Goal: Task Accomplishment & Management: Manage account settings

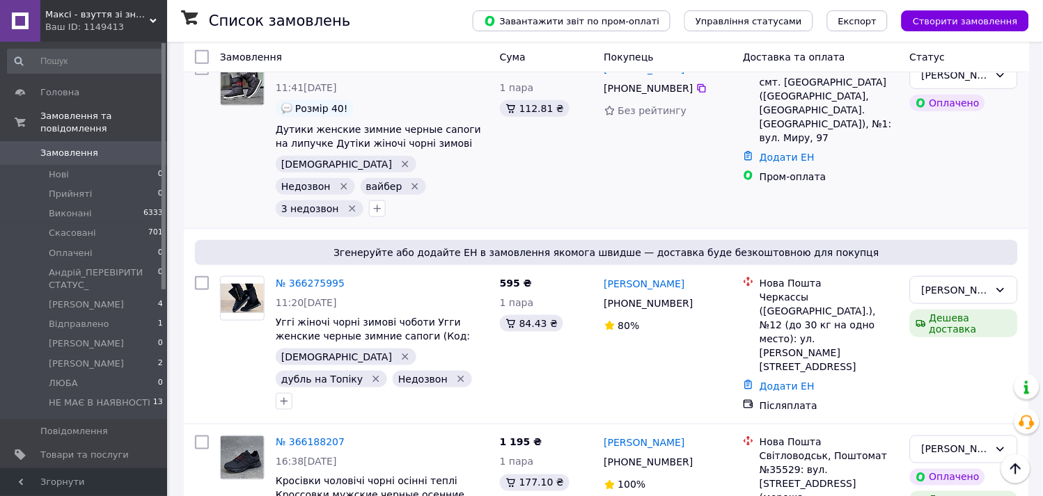
scroll to position [232, 0]
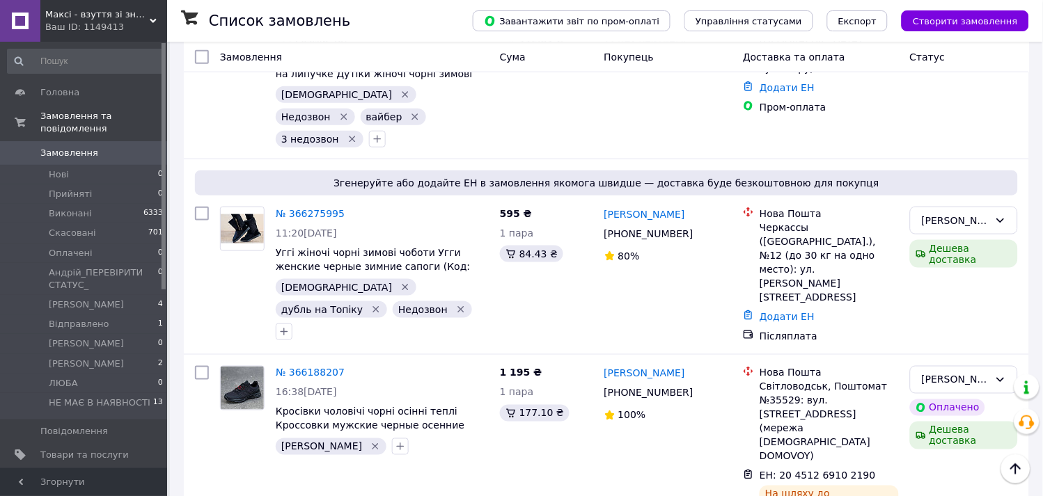
click at [96, 21] on div "Ваш ID: 1149413" at bounding box center [106, 27] width 122 height 13
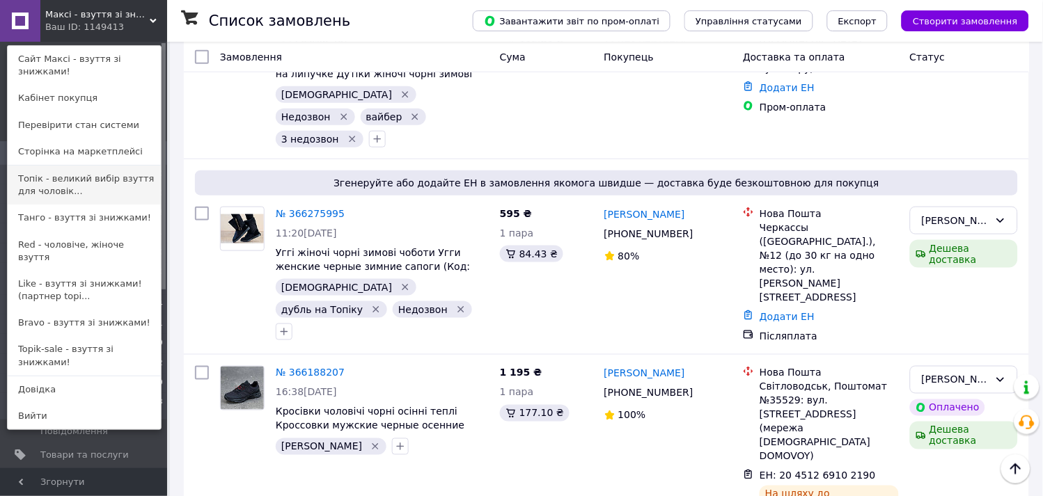
click at [65, 172] on link "Топік - великий вибір взуття для чоловік..." at bounding box center [84, 185] width 153 height 39
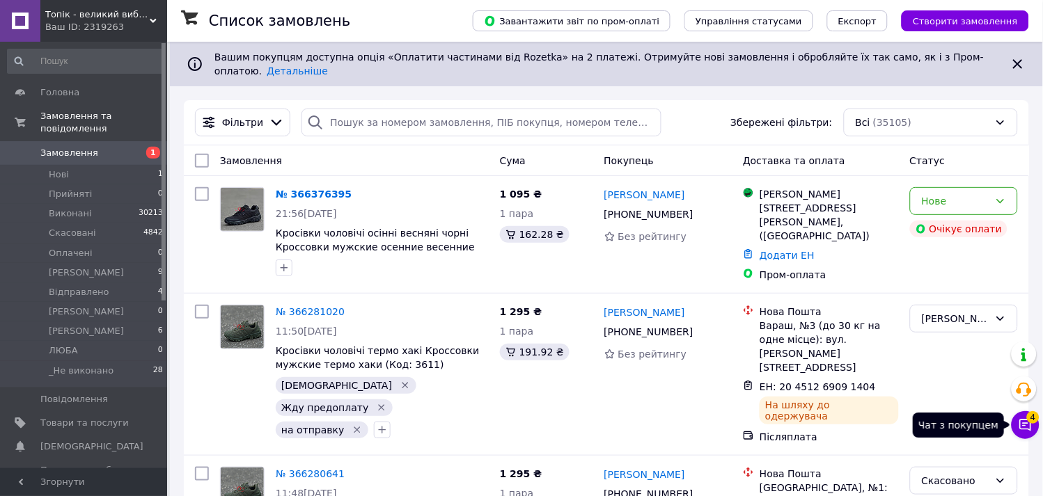
click at [1023, 421] on icon at bounding box center [1026, 426] width 12 height 12
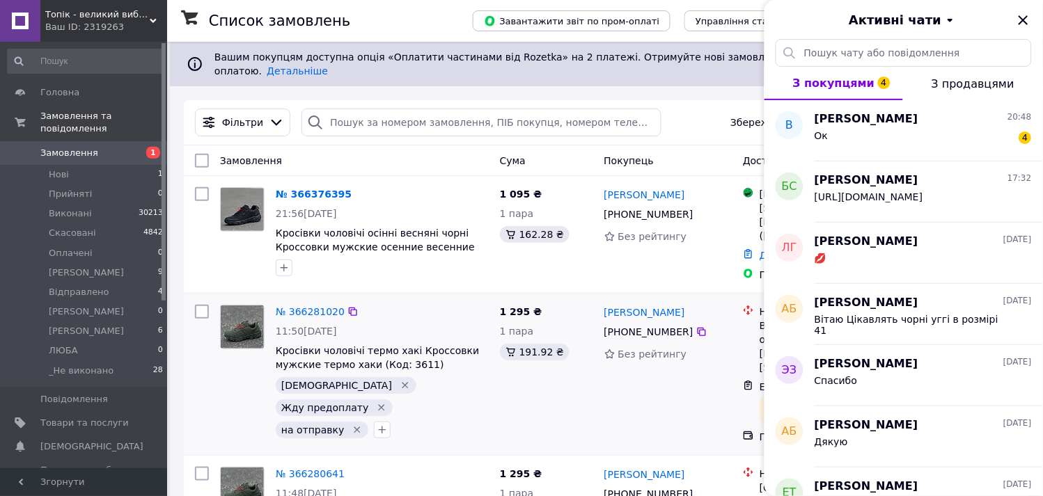
click at [524, 378] on div "1 295 ₴ 1 пара 191.92 ₴" at bounding box center [546, 374] width 104 height 150
click at [1024, 15] on icon "Закрити" at bounding box center [1023, 20] width 17 height 17
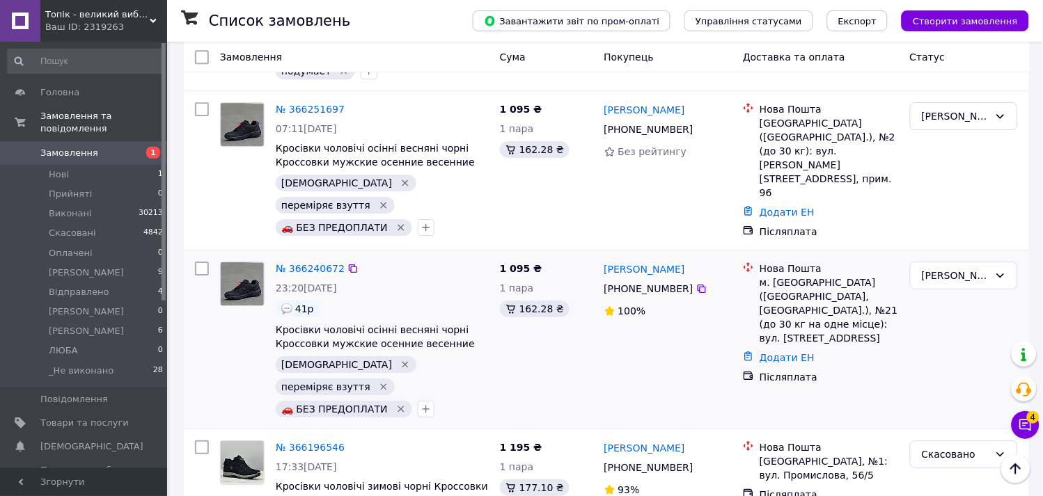
scroll to position [928, 0]
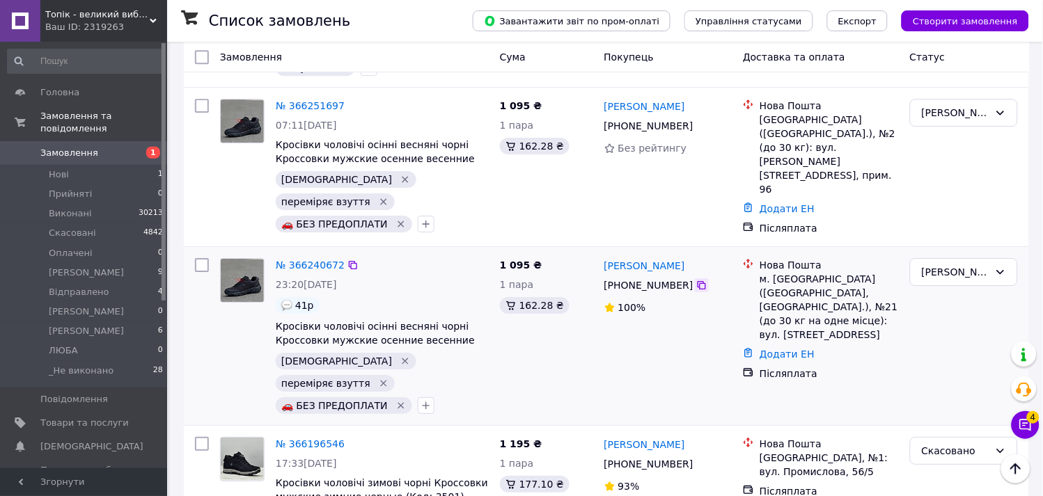
click at [696, 280] on icon at bounding box center [701, 285] width 11 height 11
click at [776, 349] on link "Додати ЕН" at bounding box center [787, 354] width 55 height 11
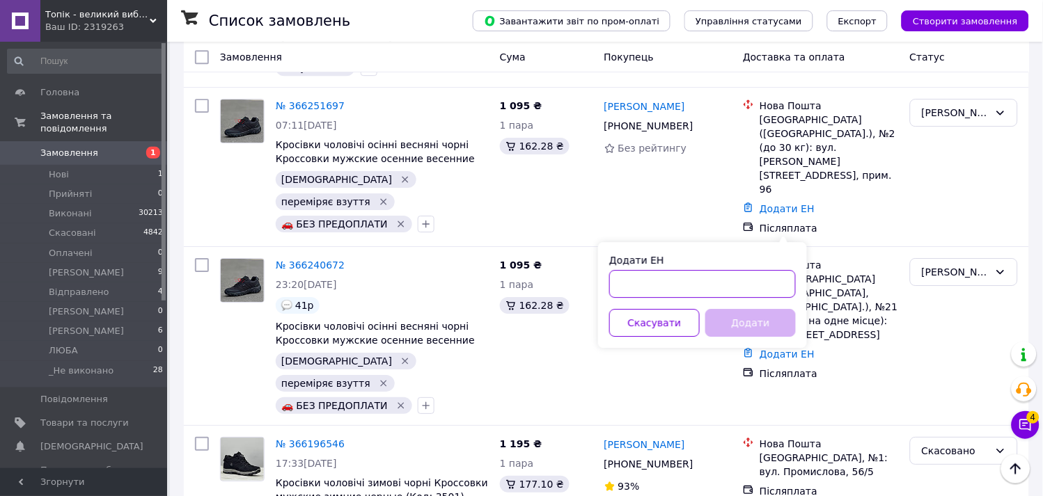
click at [767, 270] on input "Додати ЕН" at bounding box center [702, 284] width 187 height 28
paste input "20451269090521"
type input "20451269090521"
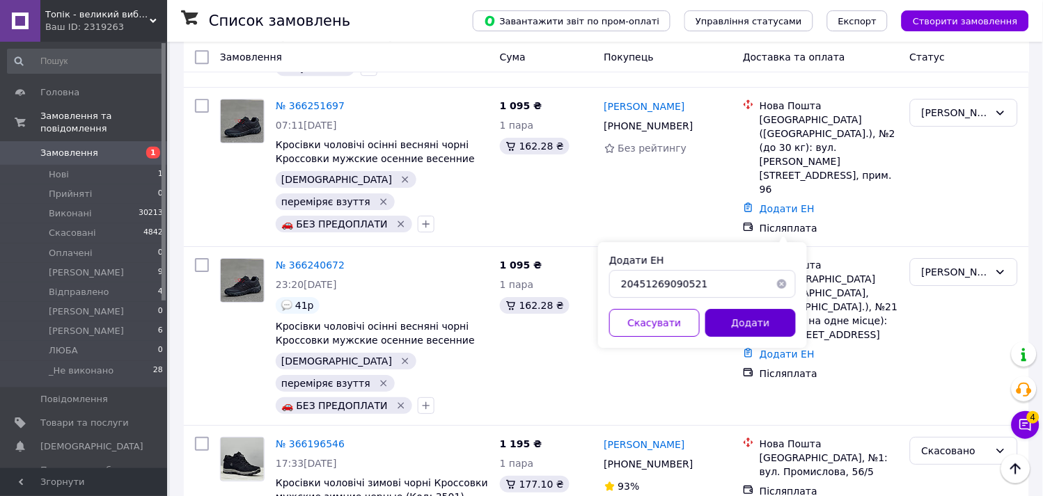
click at [760, 315] on button "Додати" at bounding box center [750, 323] width 91 height 28
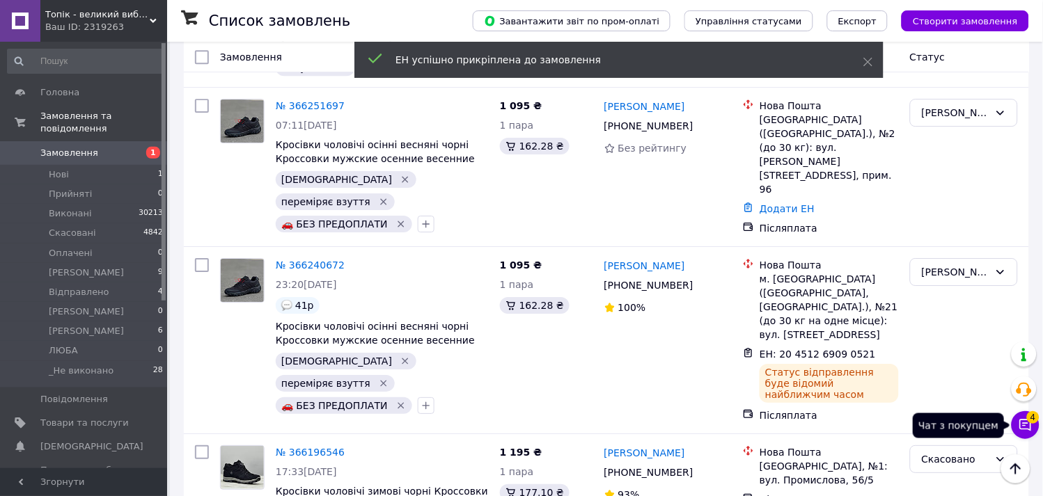
click at [1026, 427] on icon at bounding box center [1026, 425] width 14 height 14
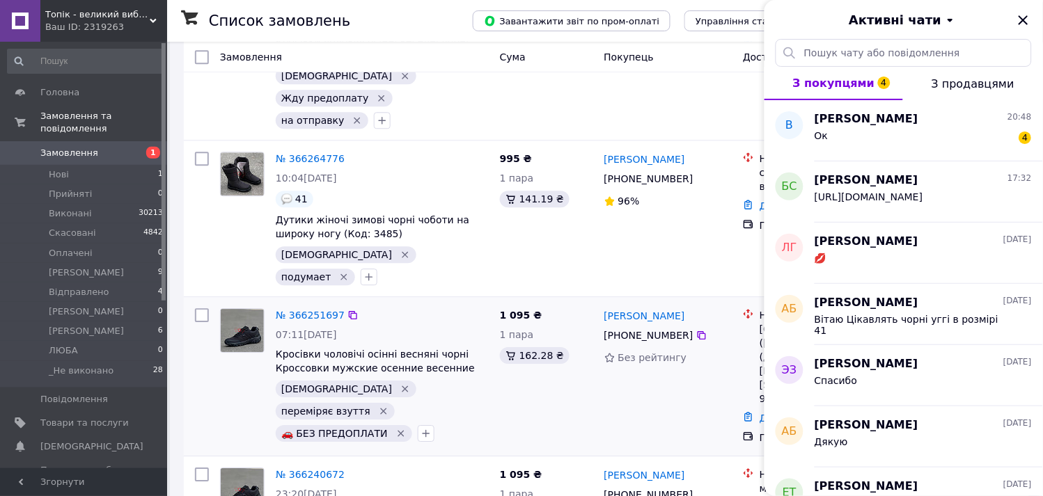
scroll to position [696, 0]
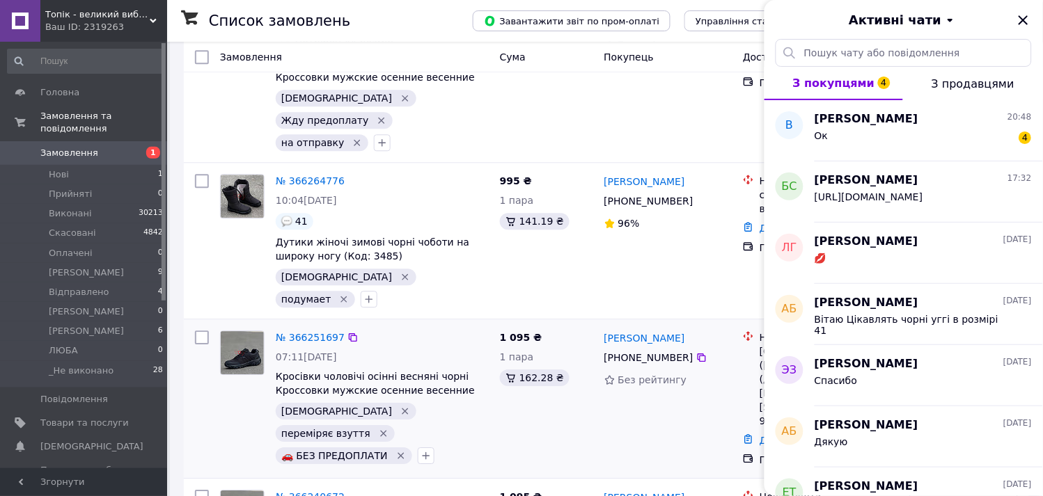
click at [634, 345] on div "Ярослав Білобров +380 96 764 76 99 Без рейтингу" at bounding box center [668, 399] width 139 height 148
click at [1024, 22] on icon "Закрити" at bounding box center [1023, 20] width 17 height 17
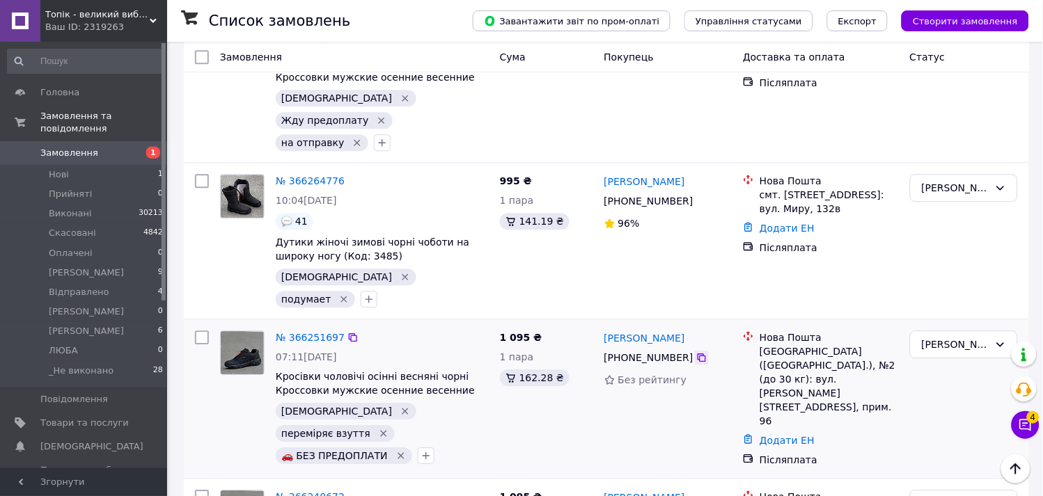
click at [696, 352] on icon at bounding box center [701, 357] width 11 height 11
click at [774, 435] on link "Додати ЕН" at bounding box center [787, 440] width 55 height 11
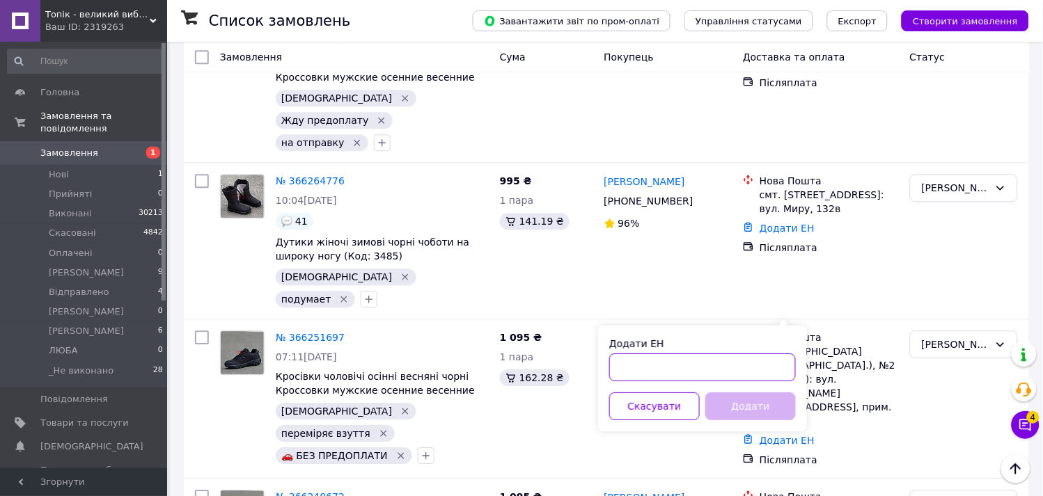
click at [684, 362] on input "Додати ЕН" at bounding box center [702, 368] width 187 height 28
paste input "20451269088925"
type input "20451269088925"
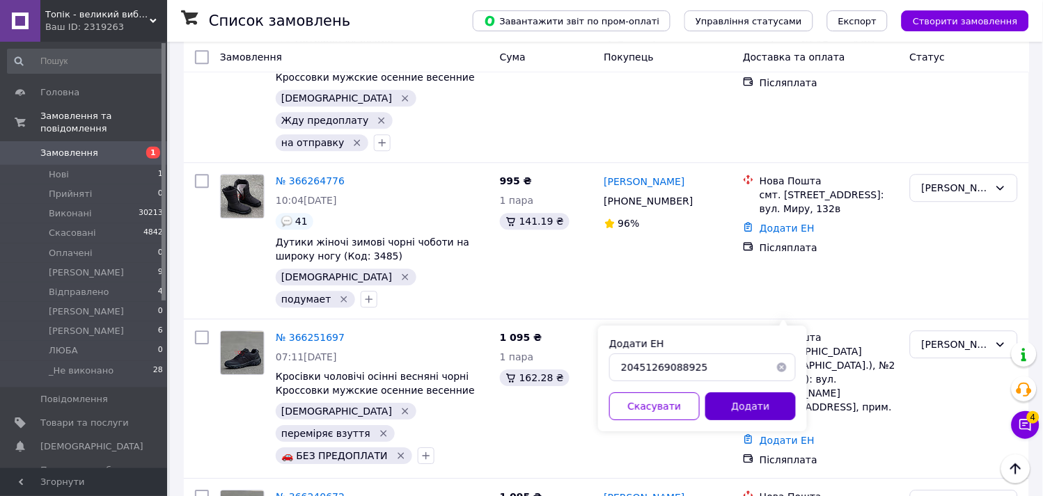
click at [730, 409] on button "Додати" at bounding box center [750, 407] width 91 height 28
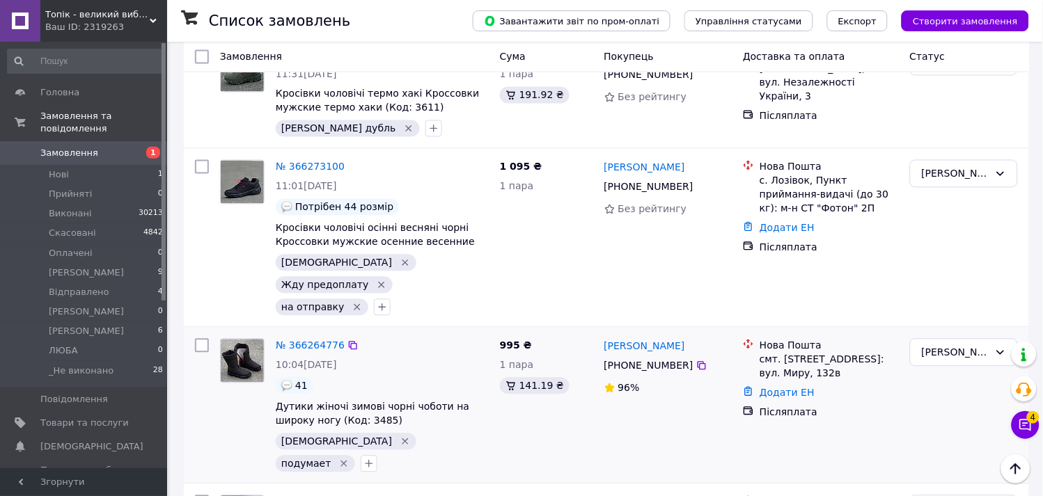
scroll to position [464, 0]
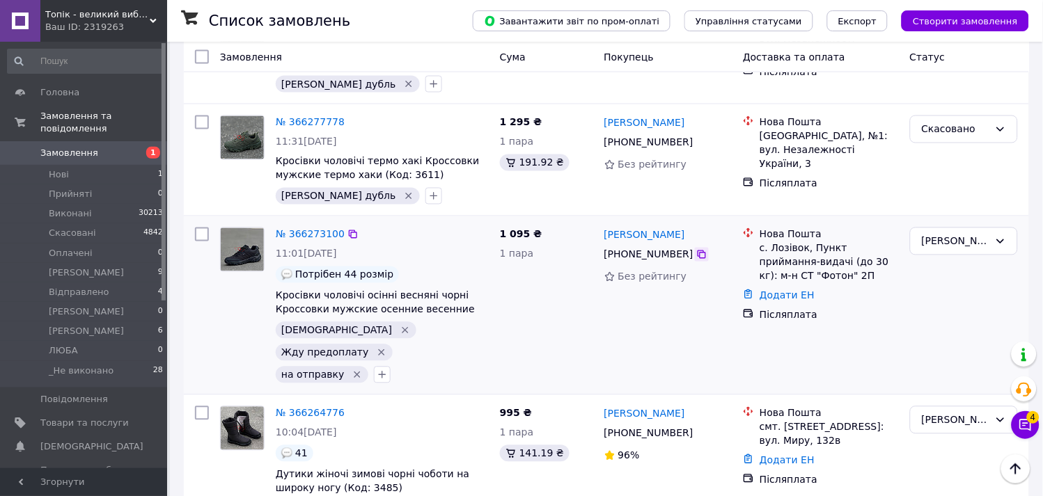
click at [696, 249] on icon at bounding box center [701, 254] width 11 height 11
click at [783, 290] on link "Додати ЕН" at bounding box center [787, 295] width 55 height 11
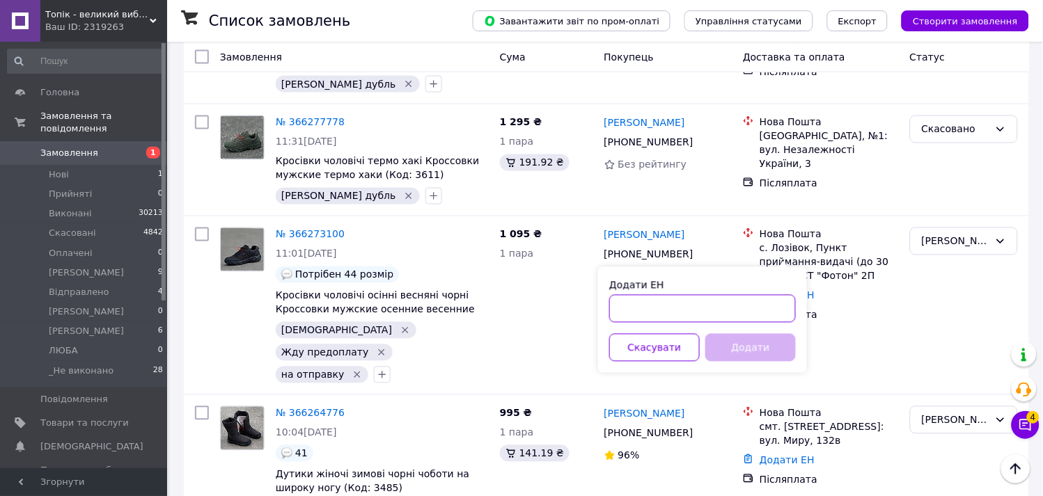
click at [712, 306] on input "Додати ЕН" at bounding box center [702, 309] width 187 height 28
paste input "20451269089712"
type input "20451269089712"
click at [748, 330] on div "Додати ЕН 20451269089712 Скасувати Додати" at bounding box center [702, 320] width 209 height 106
click at [746, 344] on button "Додати" at bounding box center [750, 348] width 91 height 28
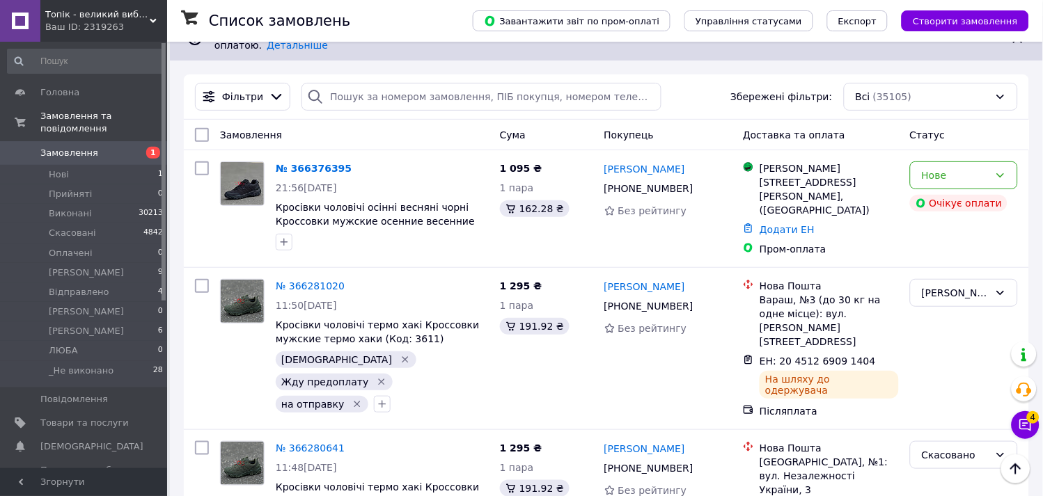
scroll to position [0, 0]
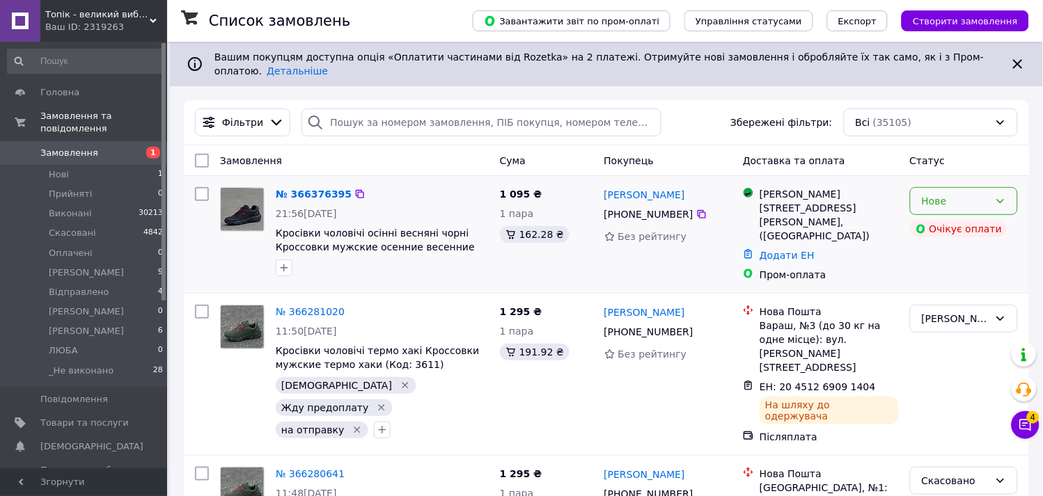
click at [994, 187] on div "Нове" at bounding box center [964, 201] width 108 height 28
click at [975, 217] on li "Прийнято" at bounding box center [964, 221] width 107 height 25
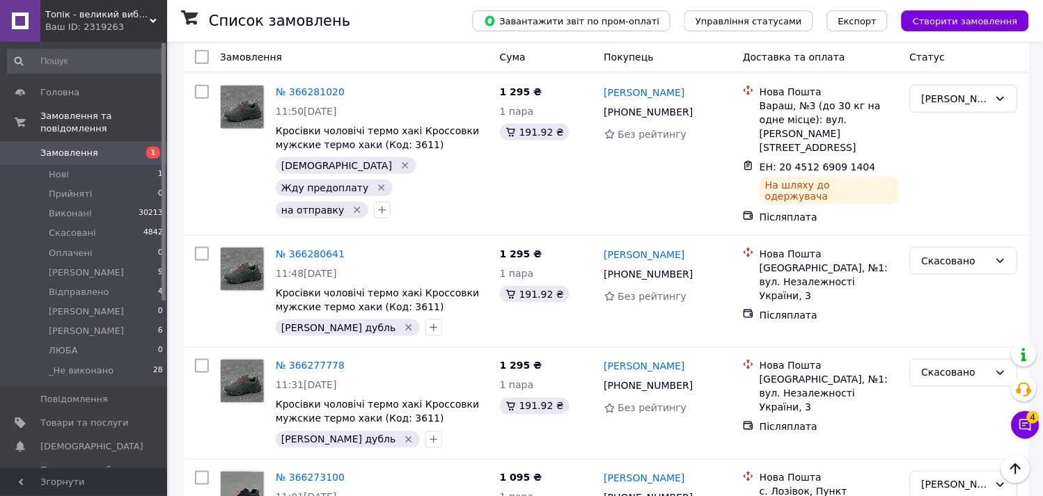
scroll to position [309, 0]
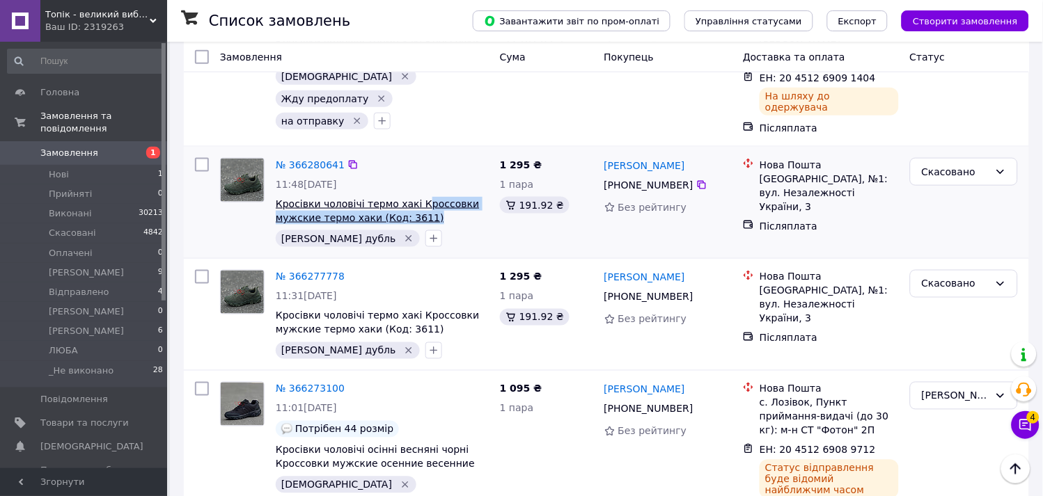
click at [409, 197] on span "Кросівки чоловічі термо хакі Кроссовки мужские термо хаки (Код: 3611)" at bounding box center [382, 211] width 213 height 28
copy span "россовки мужские термо хаки (Код: 3611)"
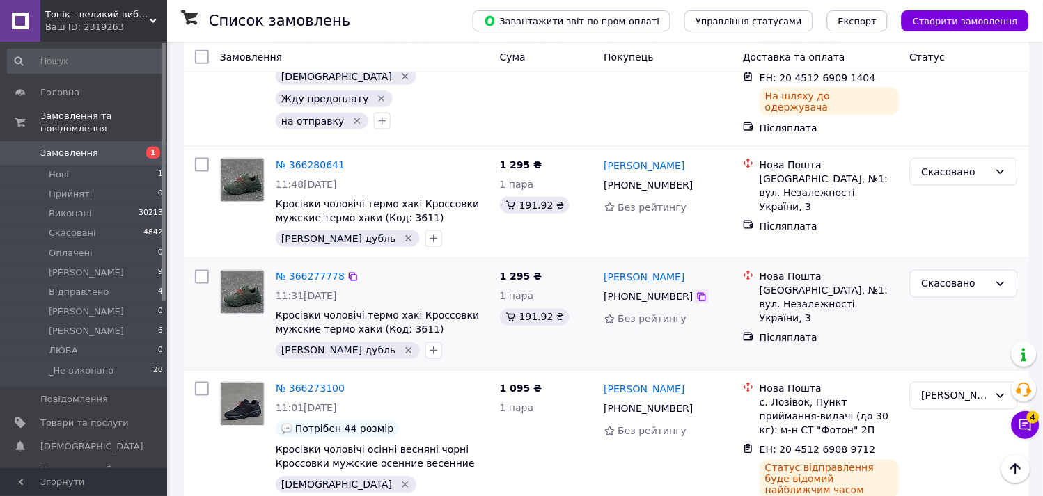
click at [695, 290] on div at bounding box center [702, 297] width 14 height 14
click at [696, 292] on icon at bounding box center [701, 297] width 11 height 11
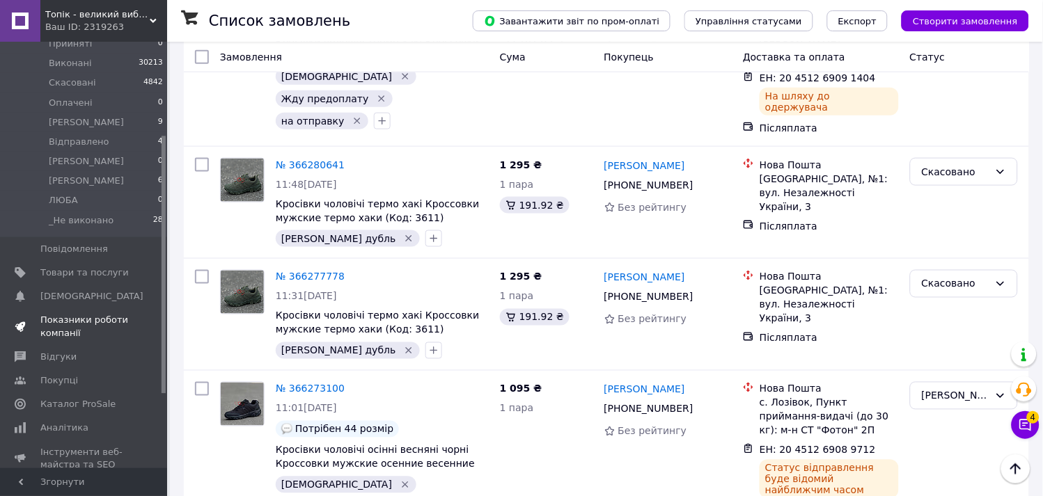
scroll to position [155, 0]
click at [91, 418] on span "Аналітика" at bounding box center [84, 424] width 88 height 13
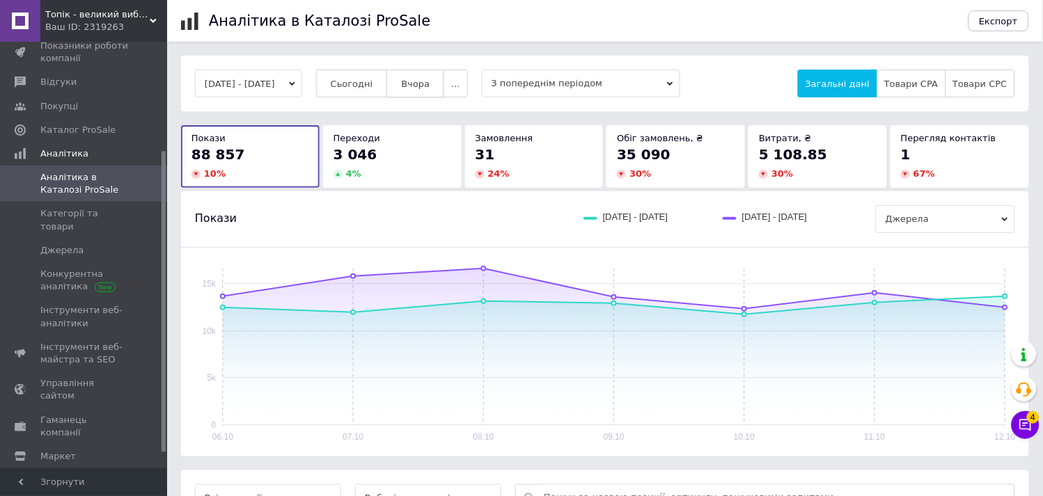
click at [430, 79] on span "Вчора" at bounding box center [415, 84] width 29 height 10
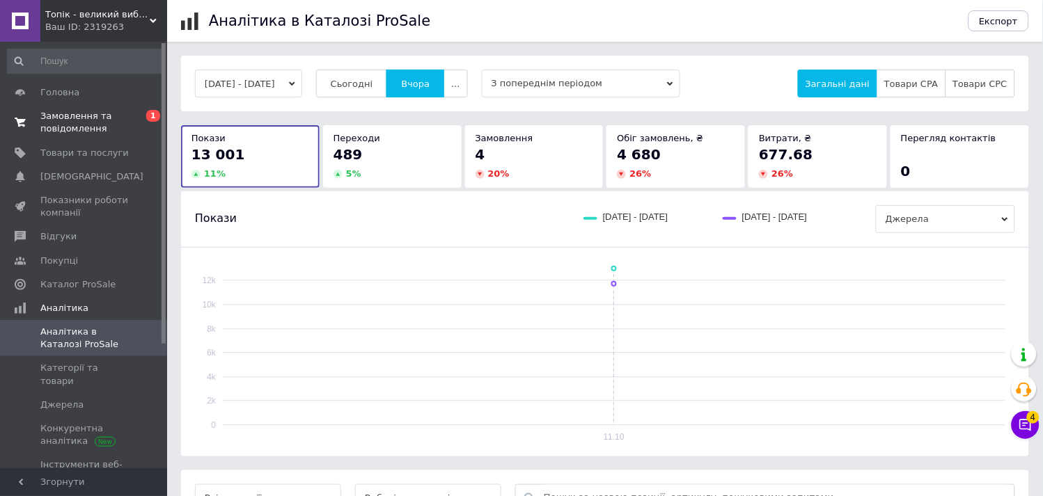
click at [110, 115] on span "Замовлення та повідомлення" at bounding box center [84, 122] width 88 height 25
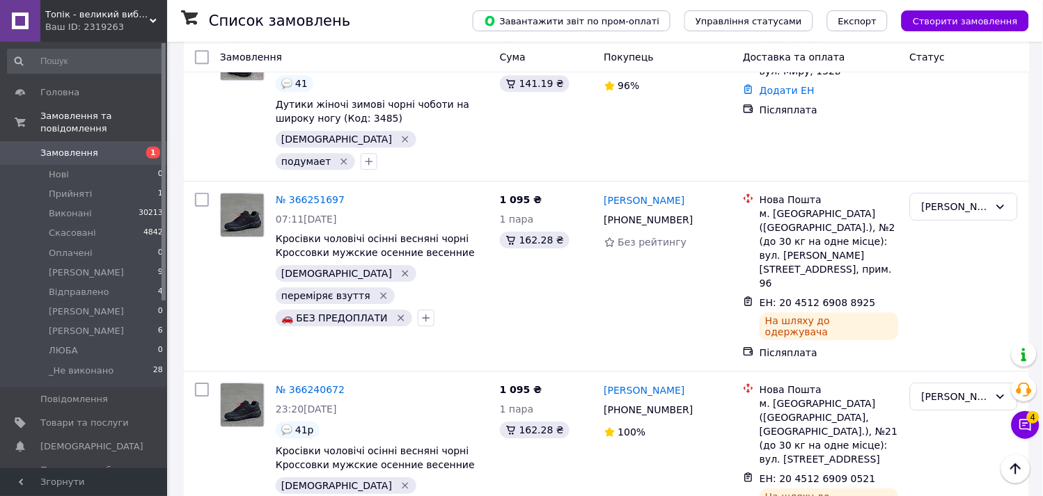
scroll to position [851, 0]
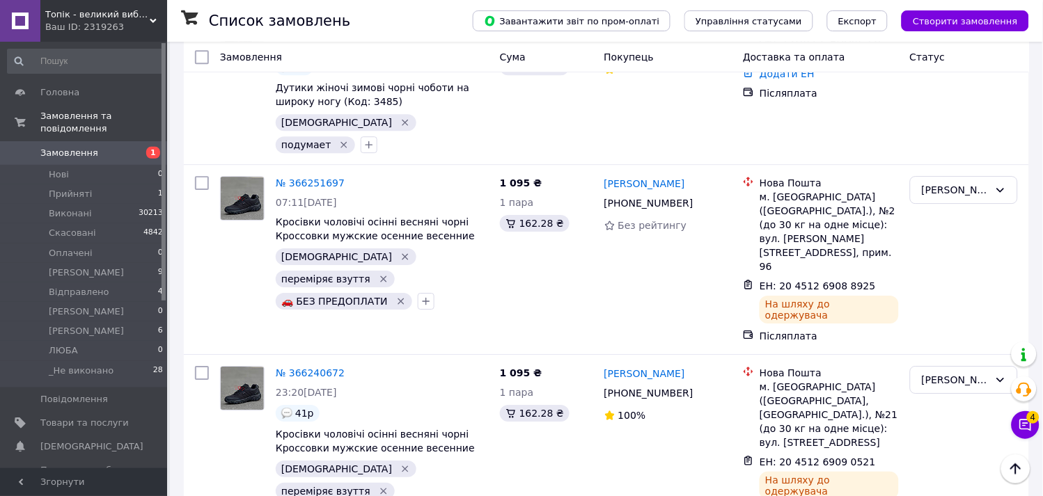
click at [116, 24] on div "Ваш ID: 2319263" at bounding box center [106, 27] width 122 height 13
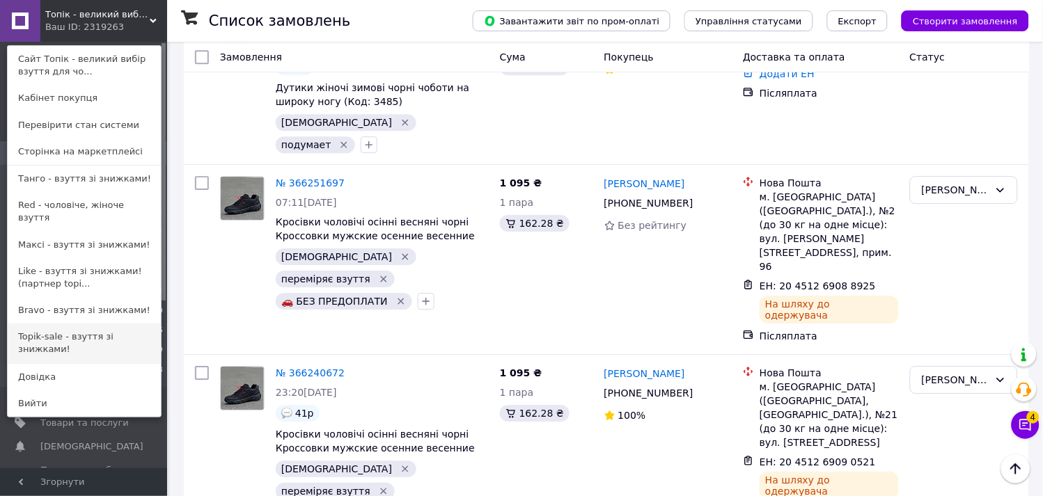
click at [102, 324] on link "Topik-sale - взуття зі знижками!" at bounding box center [84, 343] width 153 height 39
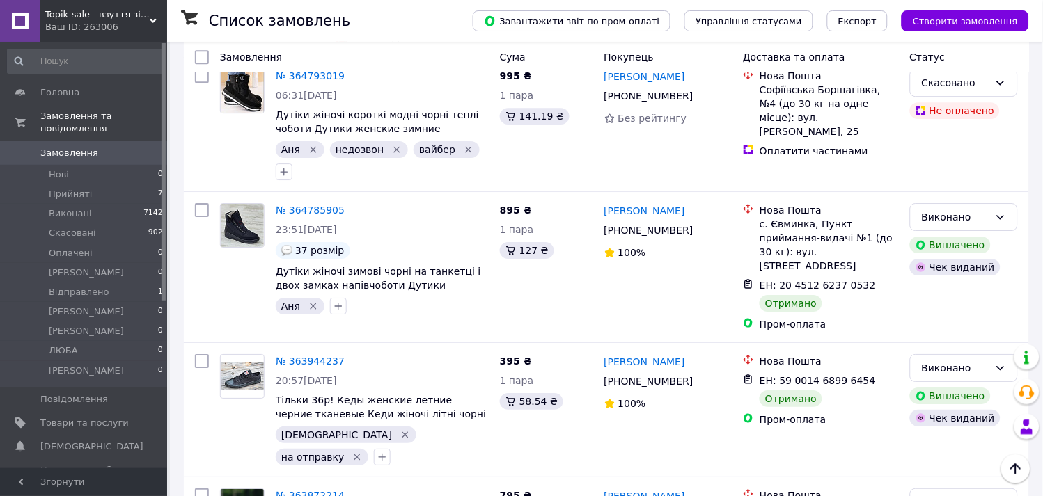
scroll to position [928, 0]
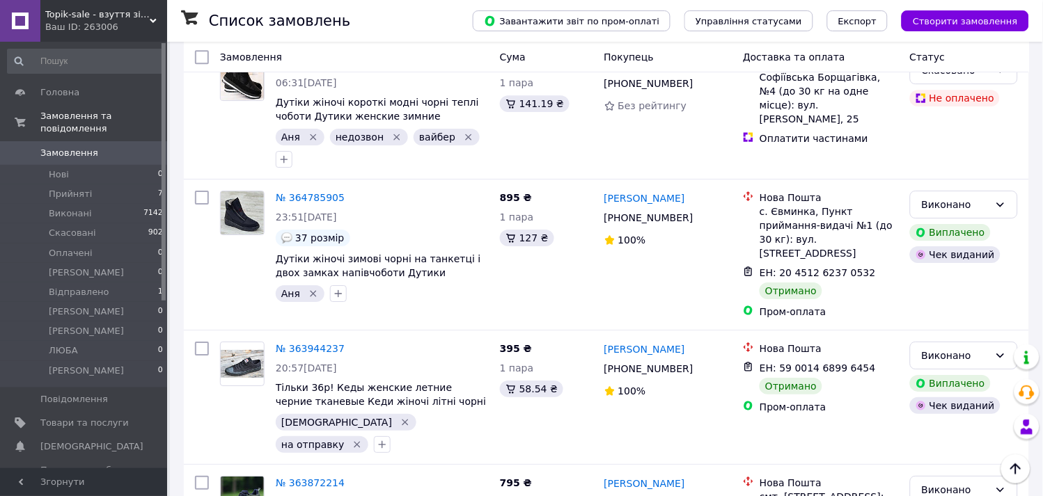
click at [136, 10] on span "Topik-sale - взуття зі знижками!" at bounding box center [97, 14] width 104 height 13
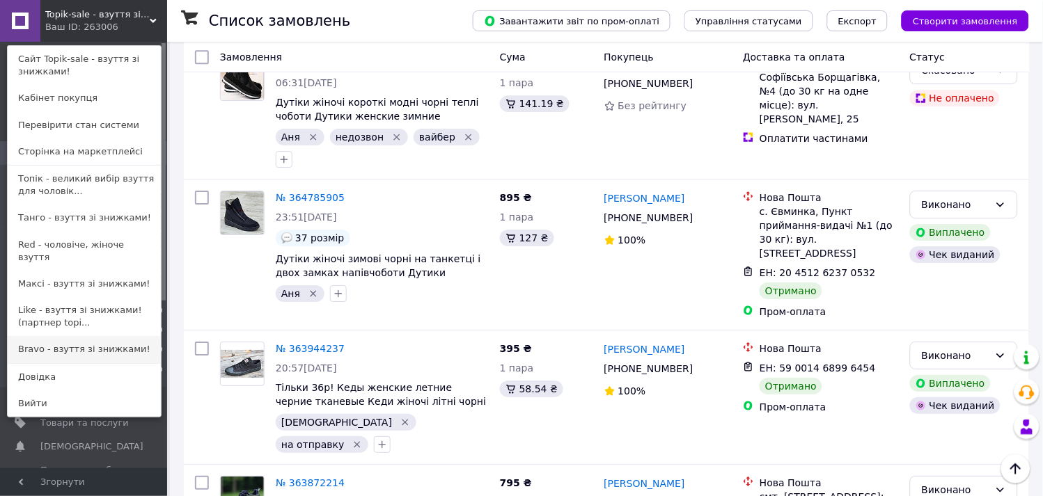
click at [68, 336] on link "Bravo - взуття зі знижками!" at bounding box center [84, 349] width 153 height 26
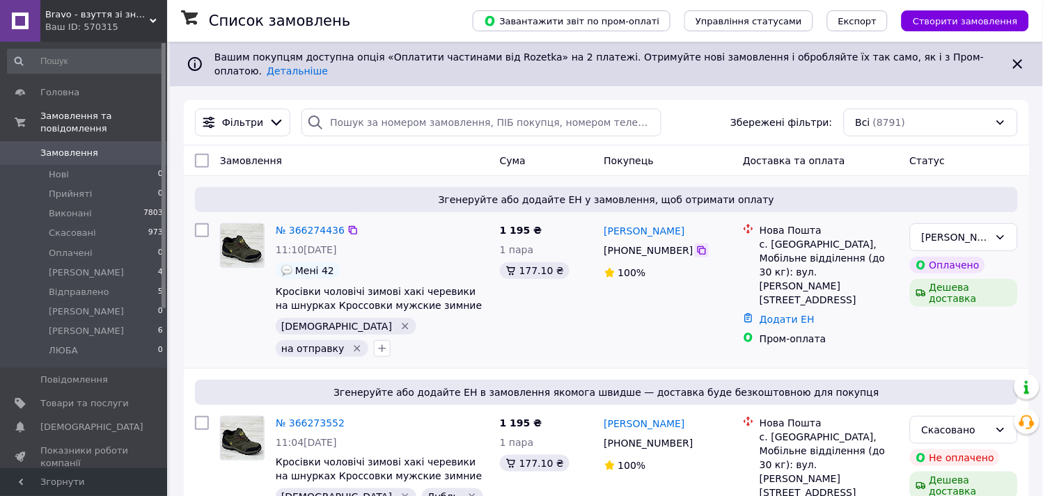
click at [696, 245] on icon at bounding box center [701, 250] width 11 height 11
click at [789, 314] on link "Додати ЕН" at bounding box center [787, 319] width 55 height 11
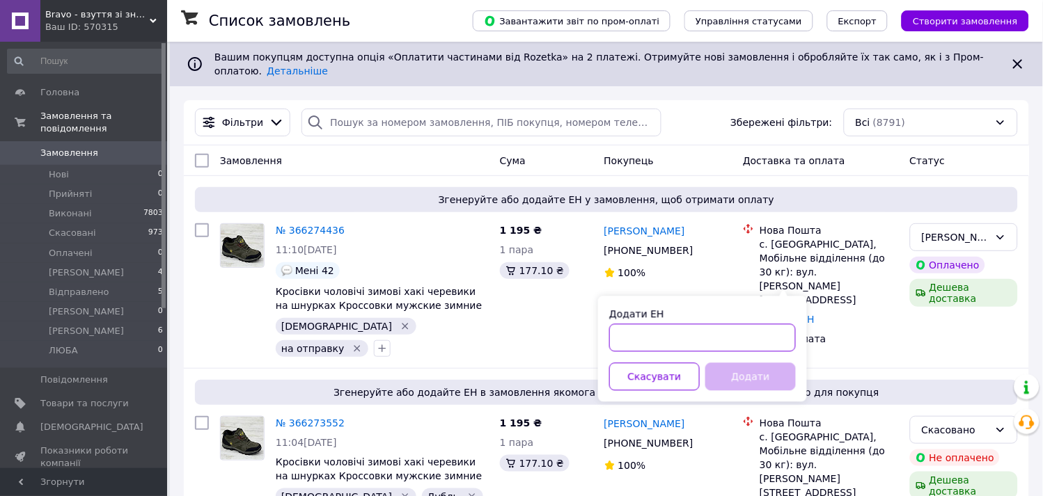
click at [740, 331] on input "Додати ЕН" at bounding box center [702, 338] width 187 height 28
paste input "20451269104859"
type input "20451269104859"
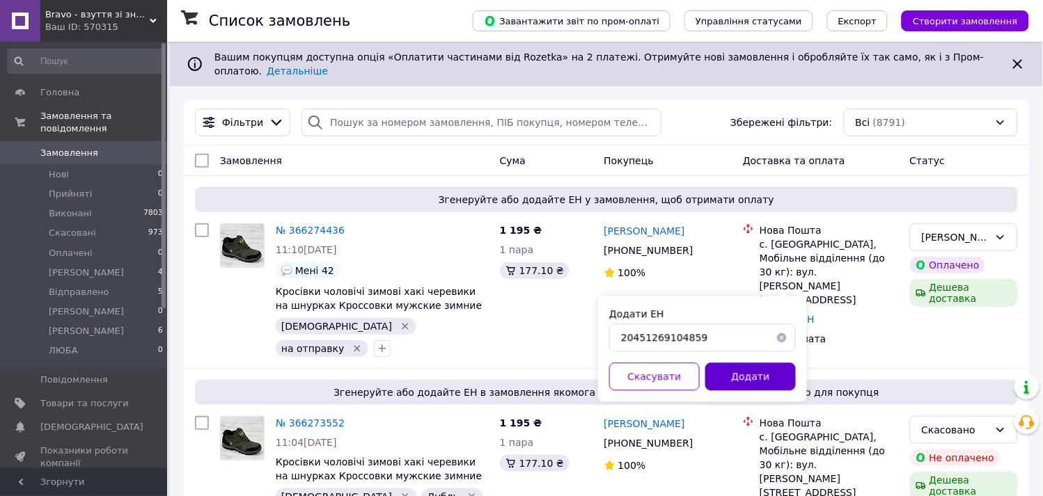
click at [739, 384] on button "Додати" at bounding box center [750, 377] width 91 height 28
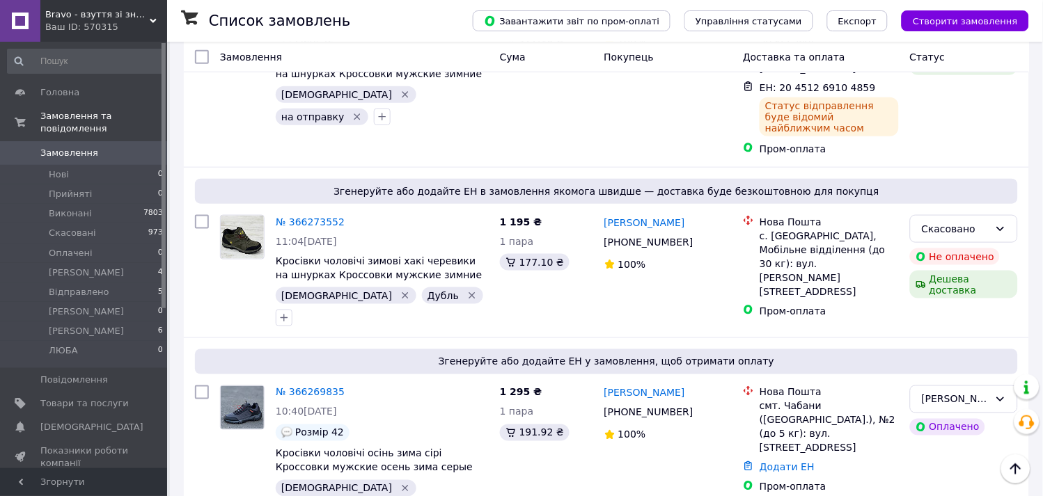
scroll to position [309, 0]
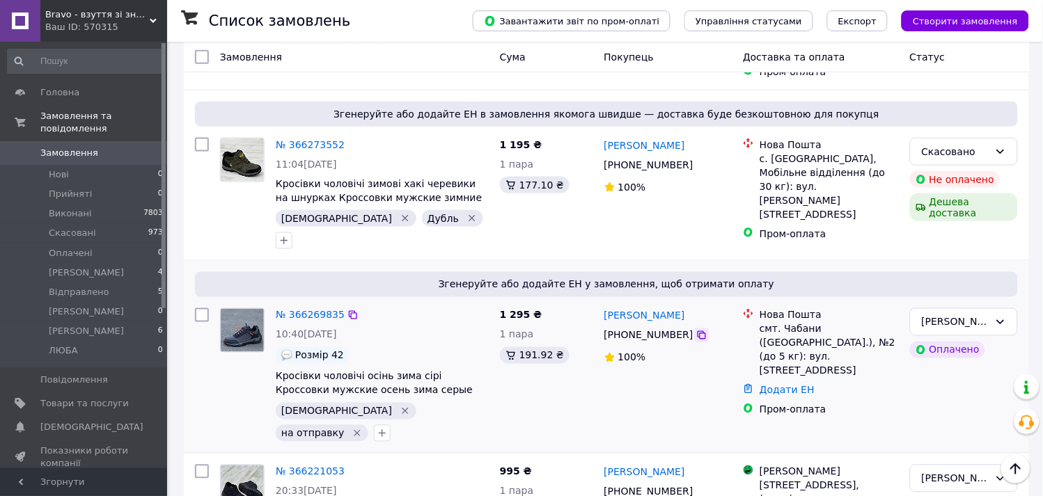
click at [696, 330] on icon at bounding box center [701, 335] width 11 height 11
click at [784, 385] on link "Додати ЕН" at bounding box center [787, 390] width 55 height 11
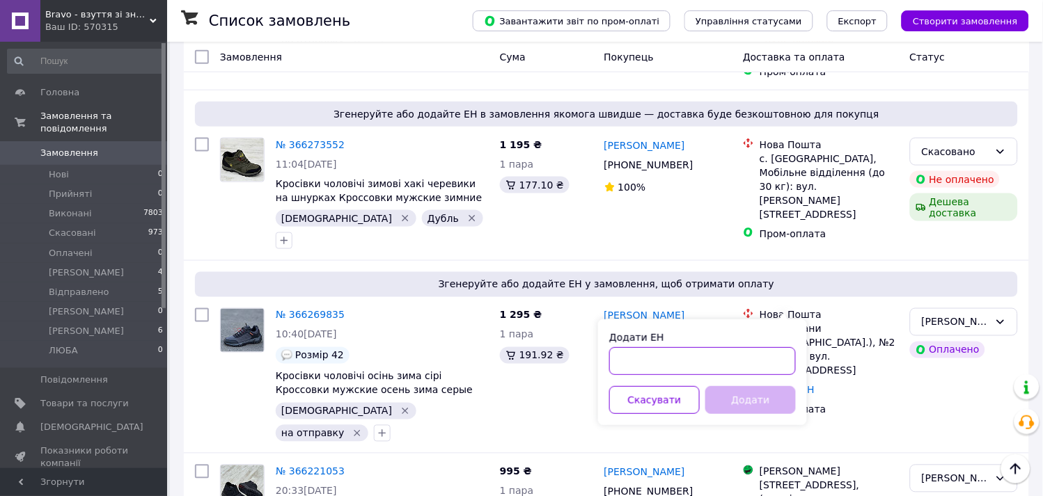
click at [694, 362] on input "Додати ЕН" at bounding box center [702, 361] width 187 height 28
paste input "20451269102904"
type input "20451269102904"
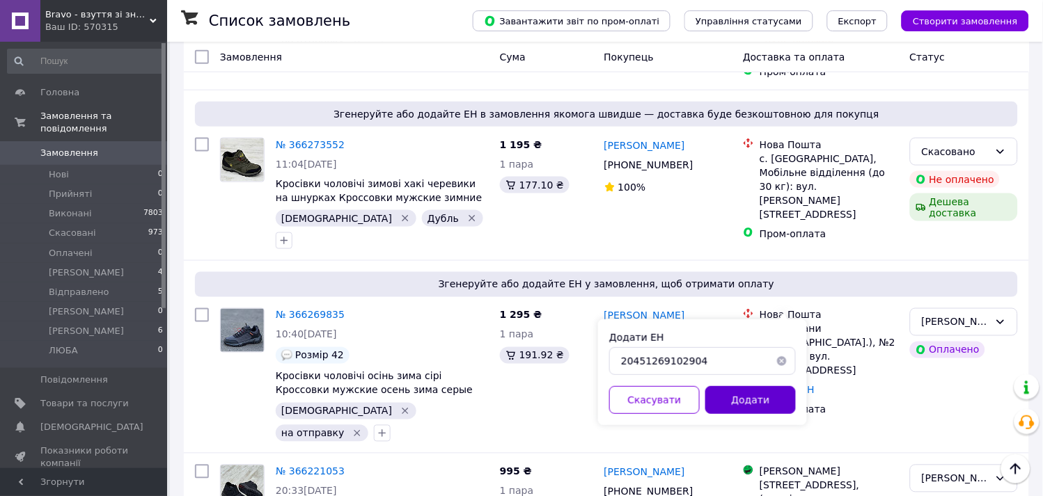
click at [749, 401] on button "Додати" at bounding box center [750, 400] width 91 height 28
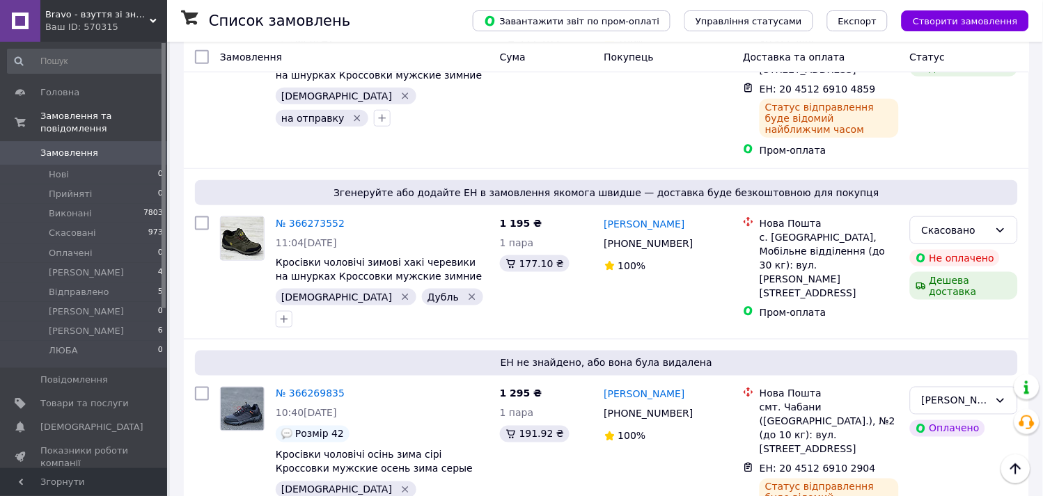
scroll to position [233, 0]
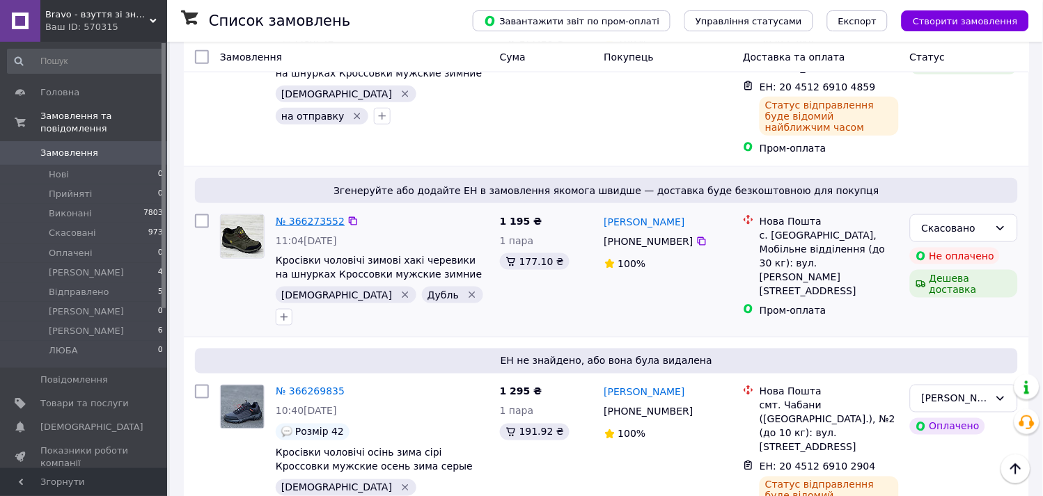
click at [291, 216] on link "№ 366273552" at bounding box center [310, 221] width 69 height 11
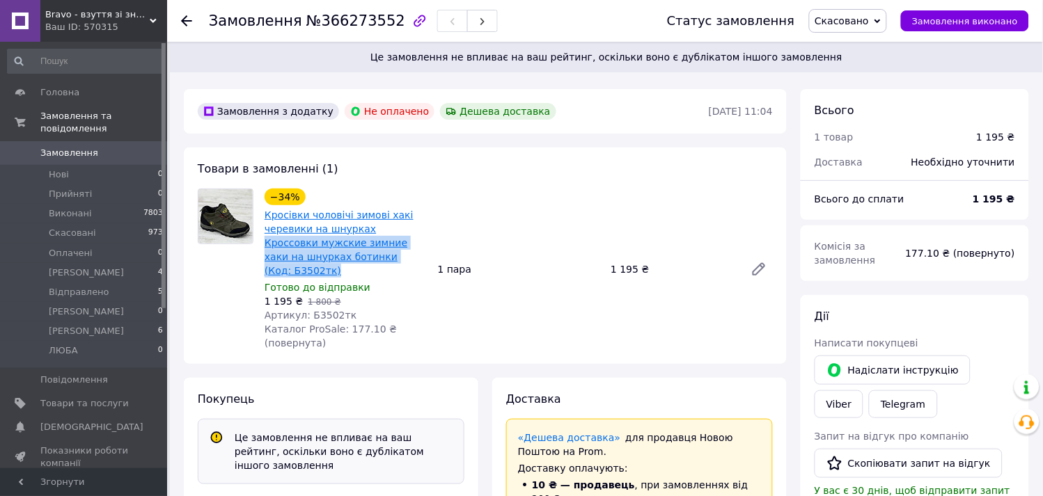
drag, startPoint x: 369, startPoint y: 258, endPoint x: 365, endPoint y: 233, distance: 25.4
click at [365, 233] on span "Кросівки чоловічі зимові хакі черевики на шнурках Кроссовки мужские зимние хаки…" at bounding box center [346, 243] width 162 height 70
copy link "Кроссовки мужские зимние хаки на шнурках ботинки (Код: Б3502тк)"
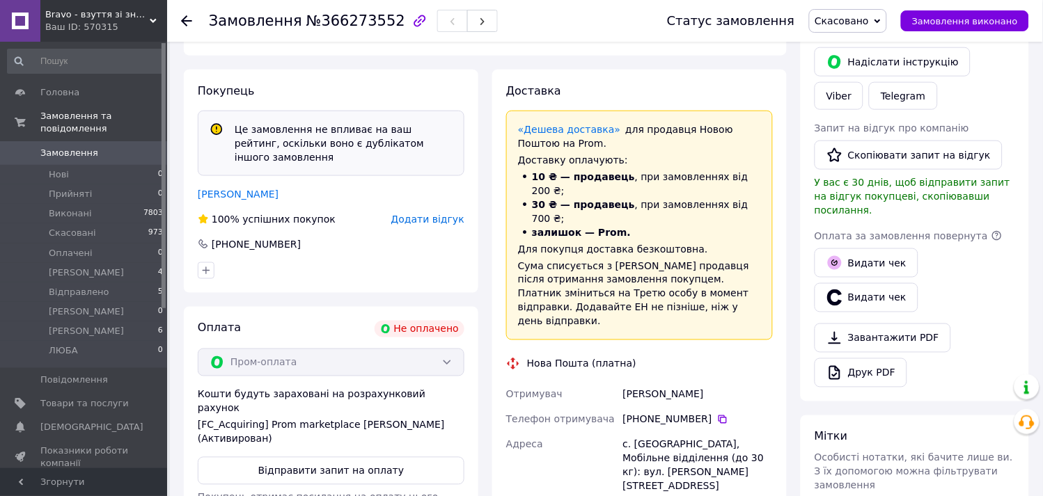
scroll to position [309, 0]
click at [718, 415] on icon at bounding box center [722, 419] width 8 height 8
click at [576, 7] on div "Замовлення №366273552" at bounding box center [424, 21] width 430 height 42
click at [186, 21] on use at bounding box center [186, 20] width 11 height 11
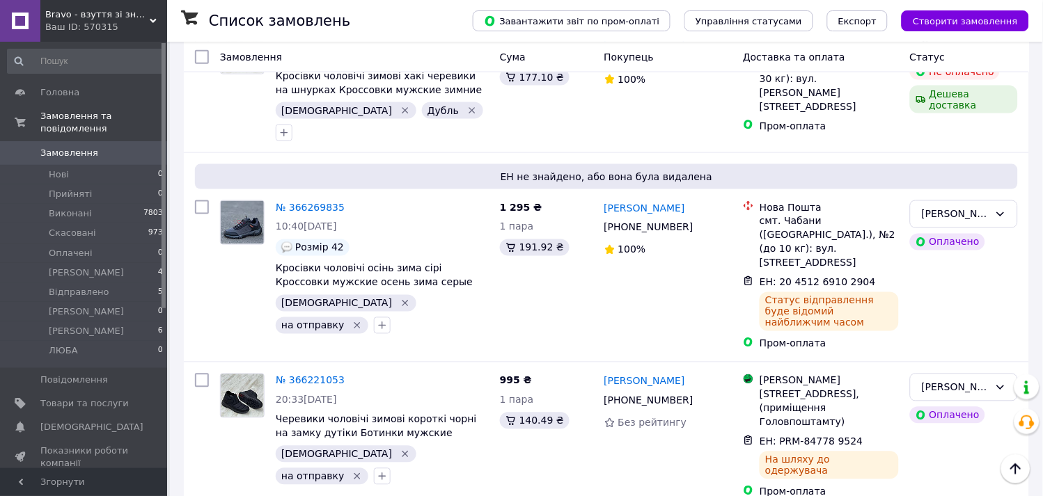
scroll to position [464, 0]
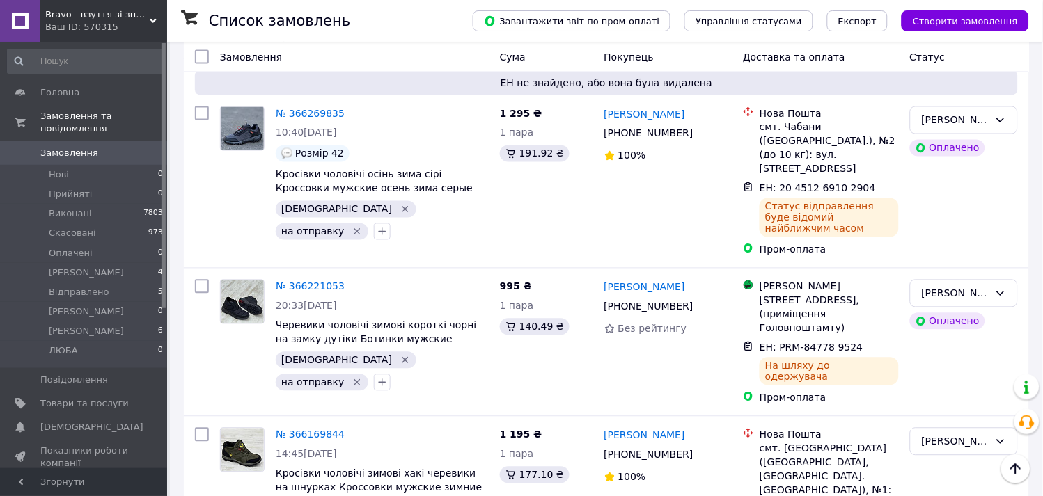
click at [105, 16] on span "Bravo - взуття зі знижками!" at bounding box center [97, 14] width 104 height 13
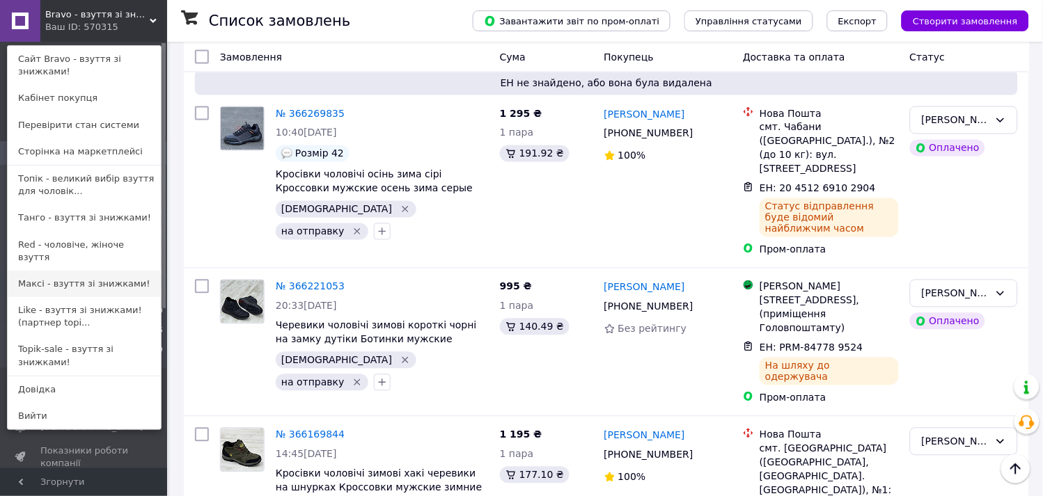
click at [63, 271] on link "Максі - взуття зі знижками!" at bounding box center [84, 284] width 153 height 26
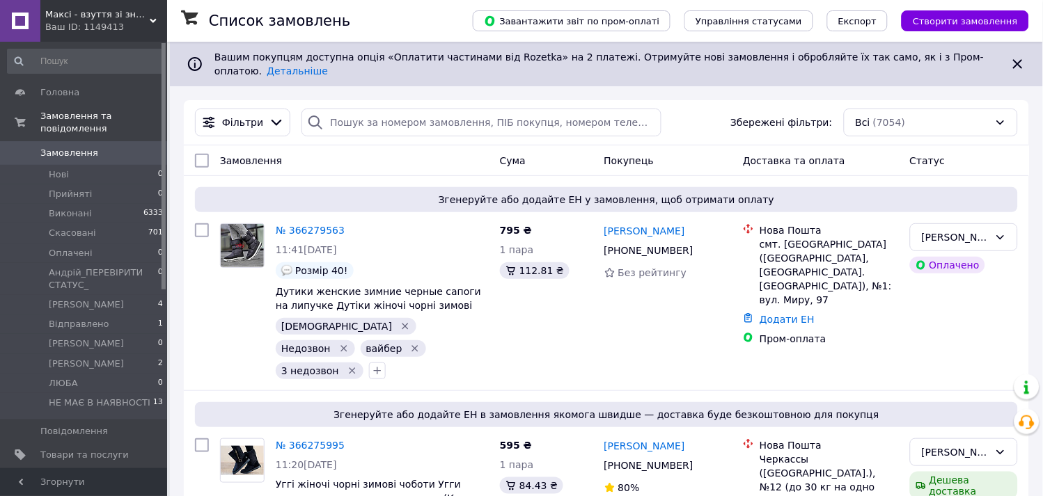
click at [101, 16] on span "Максі - взуття зі знижками!" at bounding box center [97, 14] width 104 height 13
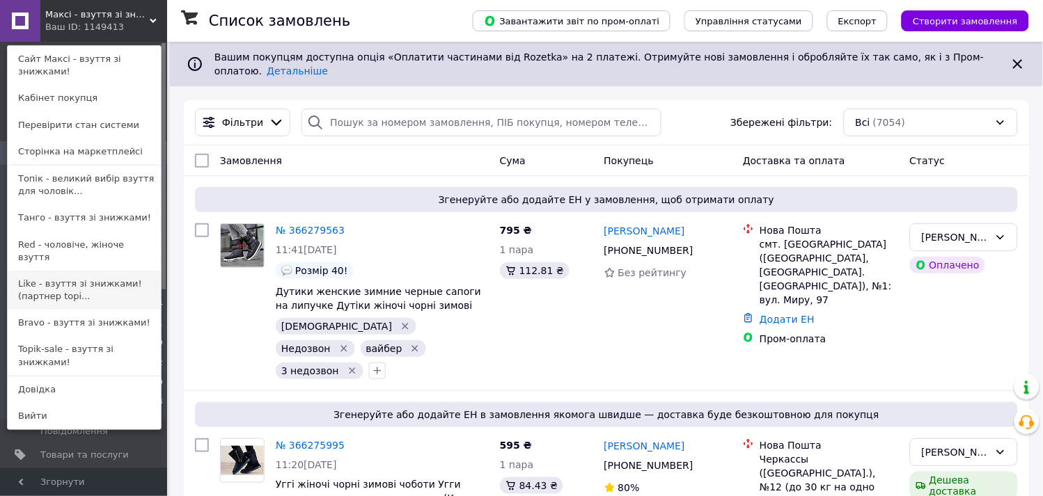
click at [63, 271] on link "Like - взуття зі знижками! (партнер topi..." at bounding box center [84, 290] width 153 height 39
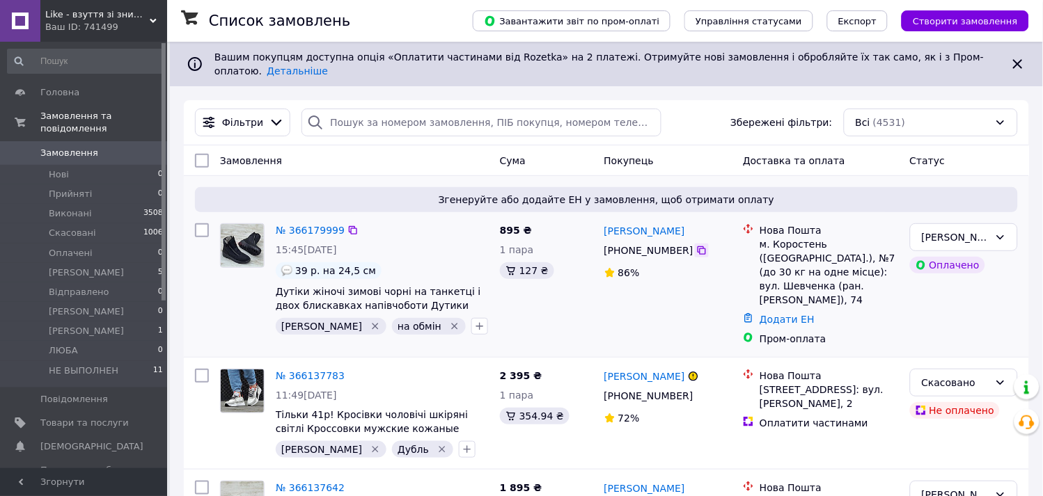
click at [696, 245] on icon at bounding box center [701, 250] width 11 height 11
click at [780, 314] on link "Додати ЕН" at bounding box center [787, 319] width 55 height 11
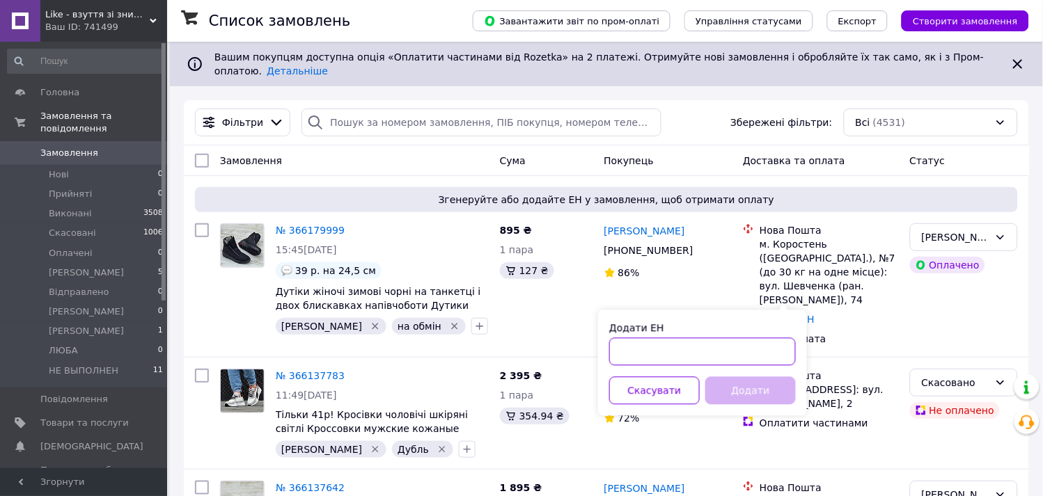
click at [670, 362] on input "Додати ЕН" at bounding box center [702, 352] width 187 height 28
paste input "20451269101123"
type input "20451269101123"
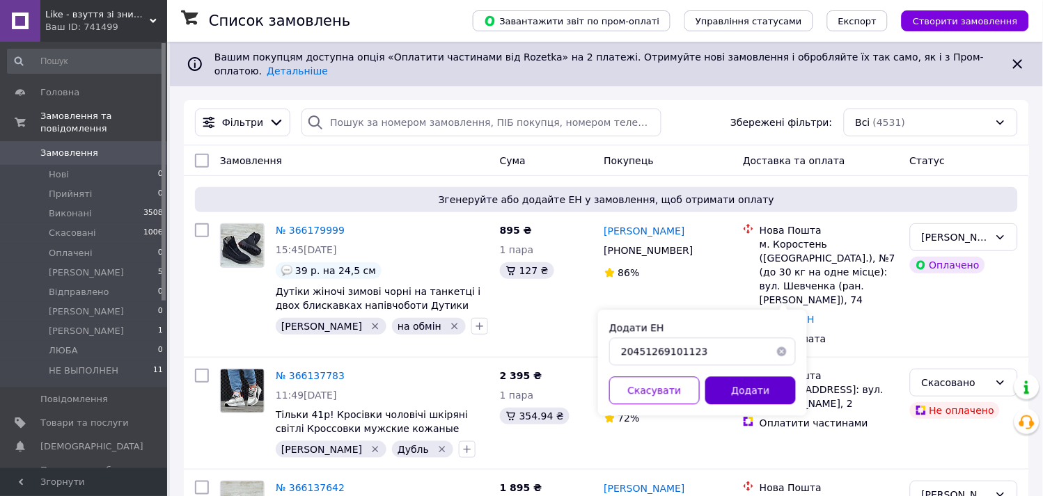
click at [752, 384] on button "Додати" at bounding box center [750, 391] width 91 height 28
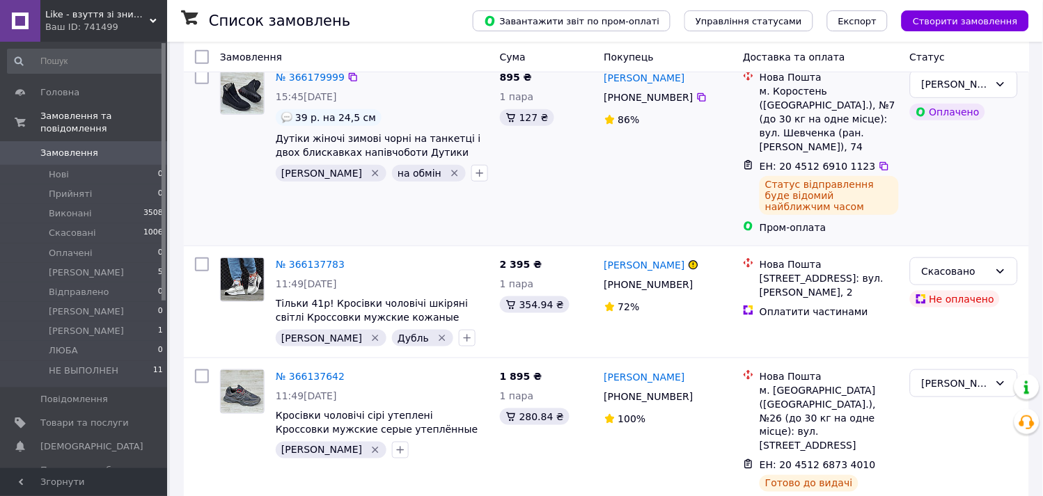
scroll to position [155, 0]
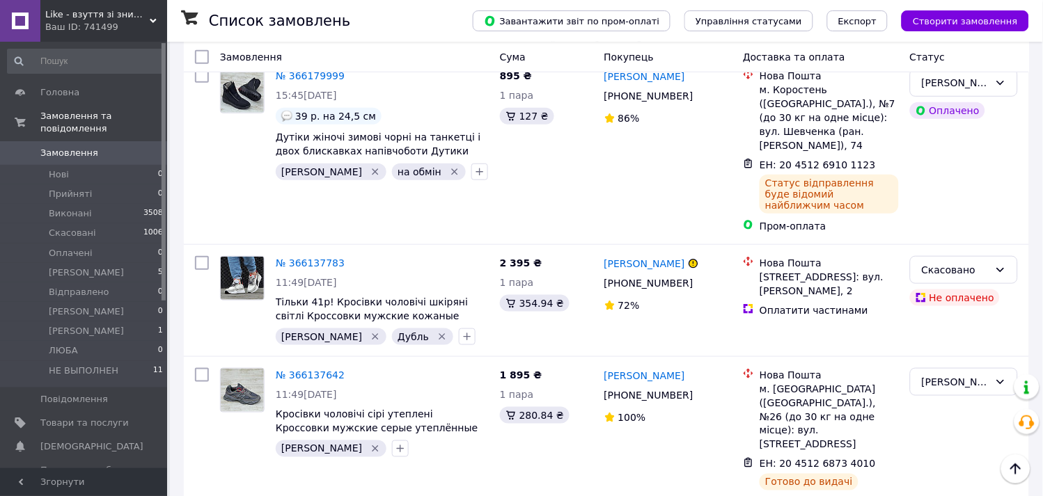
click at [115, 26] on div "Ваш ID: 741499" at bounding box center [106, 27] width 122 height 13
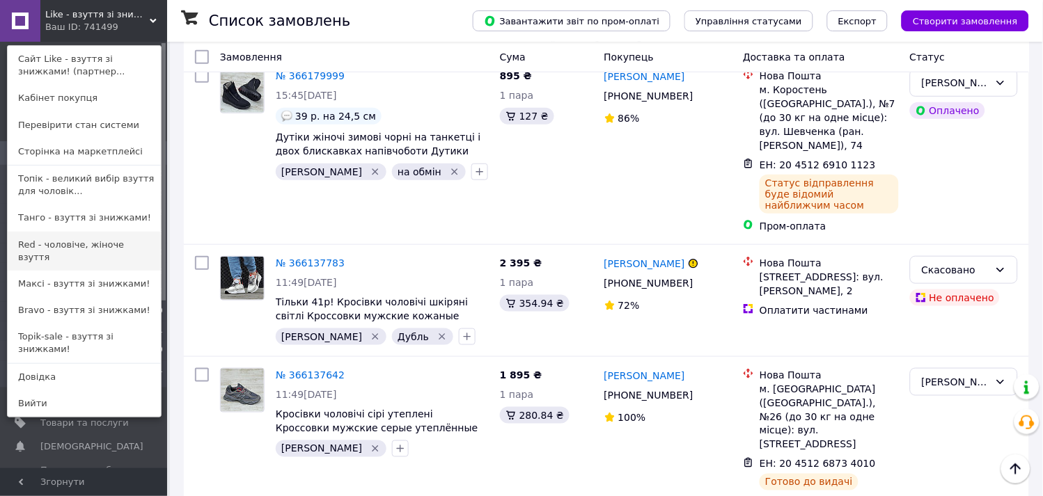
click at [68, 237] on link "Red - чоловіче, жіноче взуття" at bounding box center [84, 251] width 153 height 39
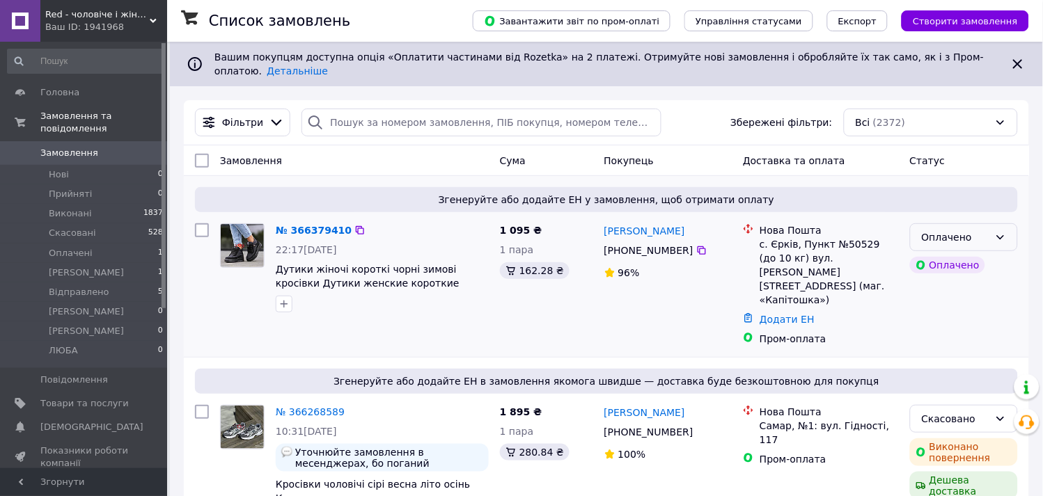
click at [996, 232] on icon at bounding box center [1000, 237] width 11 height 11
click at [975, 251] on li "Прийнято" at bounding box center [964, 256] width 107 height 25
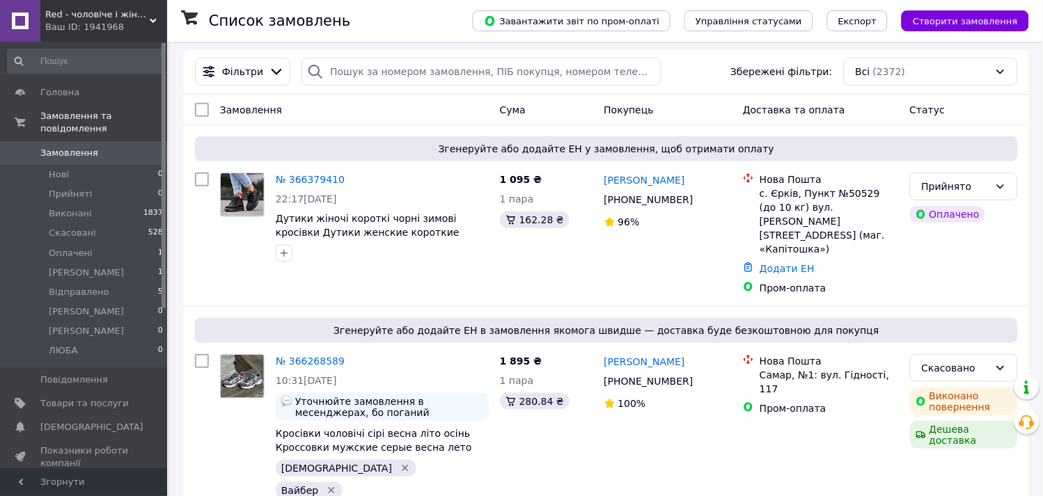
scroll to position [77, 0]
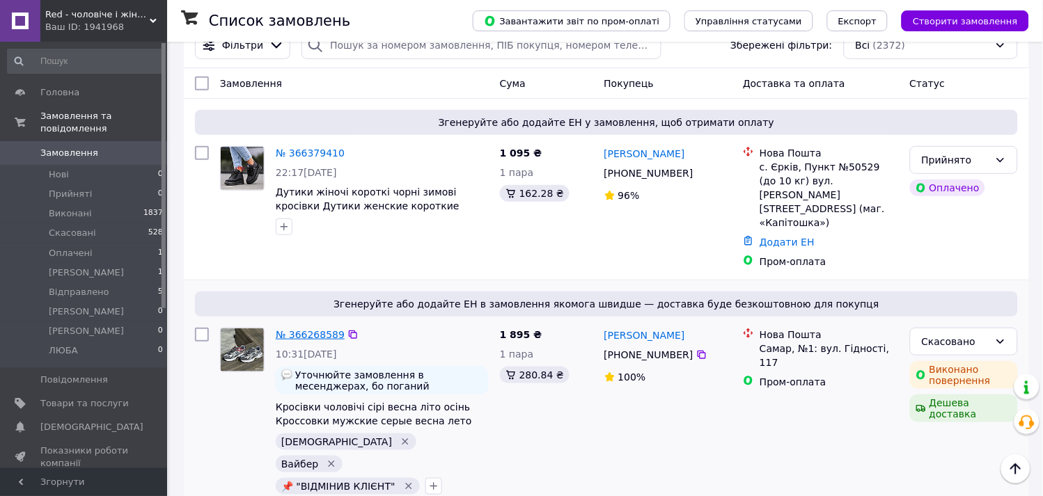
click at [304, 329] on link "№ 366268589" at bounding box center [310, 334] width 69 height 11
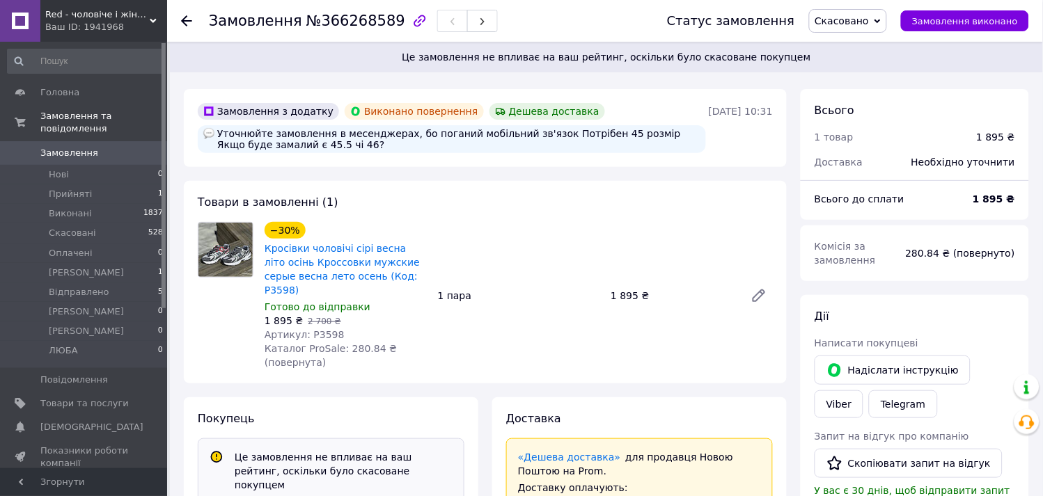
scroll to position [19, 0]
drag, startPoint x: 400, startPoint y: 279, endPoint x: 291, endPoint y: 267, distance: 109.3
click at [291, 267] on span "Кросівки чоловічі сірі весна літо осінь Кроссовки мужские серые весна лето осен…" at bounding box center [346, 270] width 162 height 56
copy link "Кроссовки мужские серые весна лето осень (Код: Р3598)"
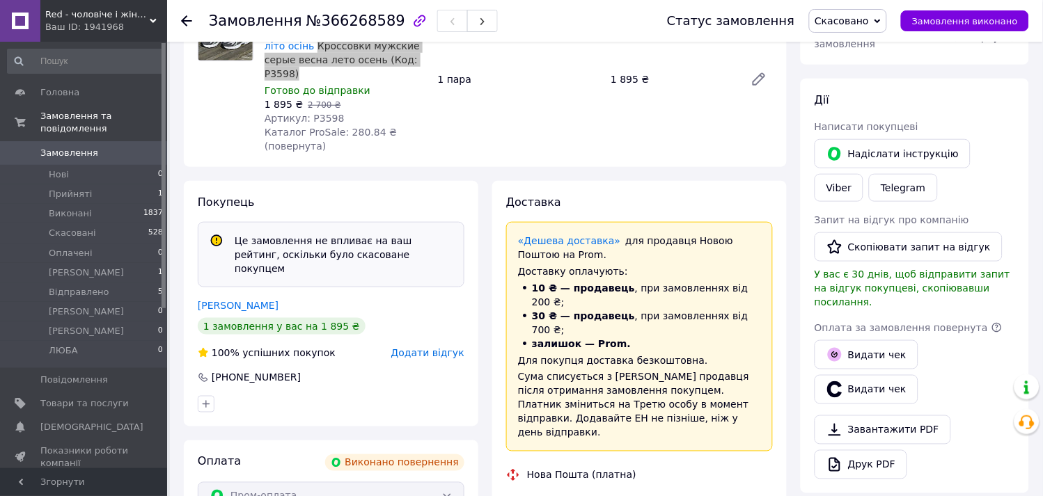
scroll to position [309, 0]
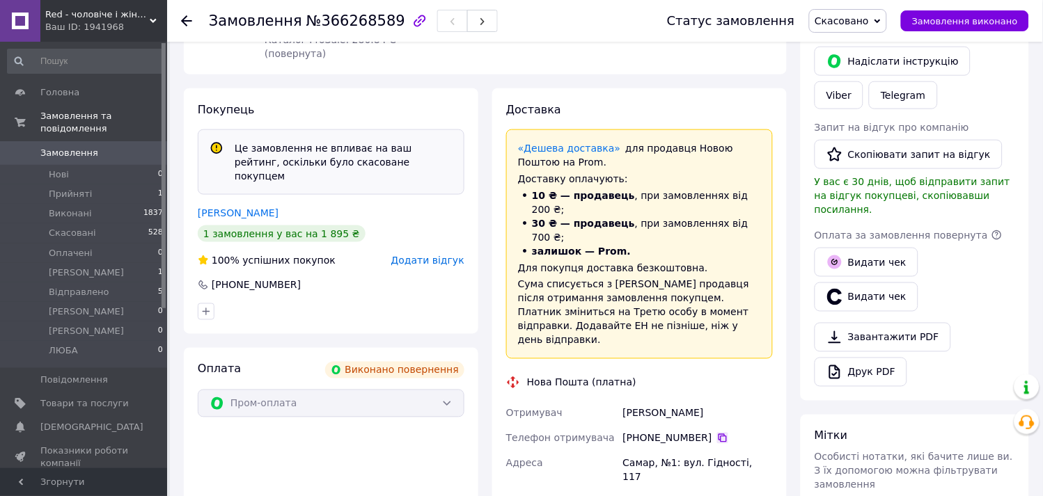
click at [718, 434] on icon at bounding box center [722, 438] width 8 height 8
